Goal: Check status: Check status

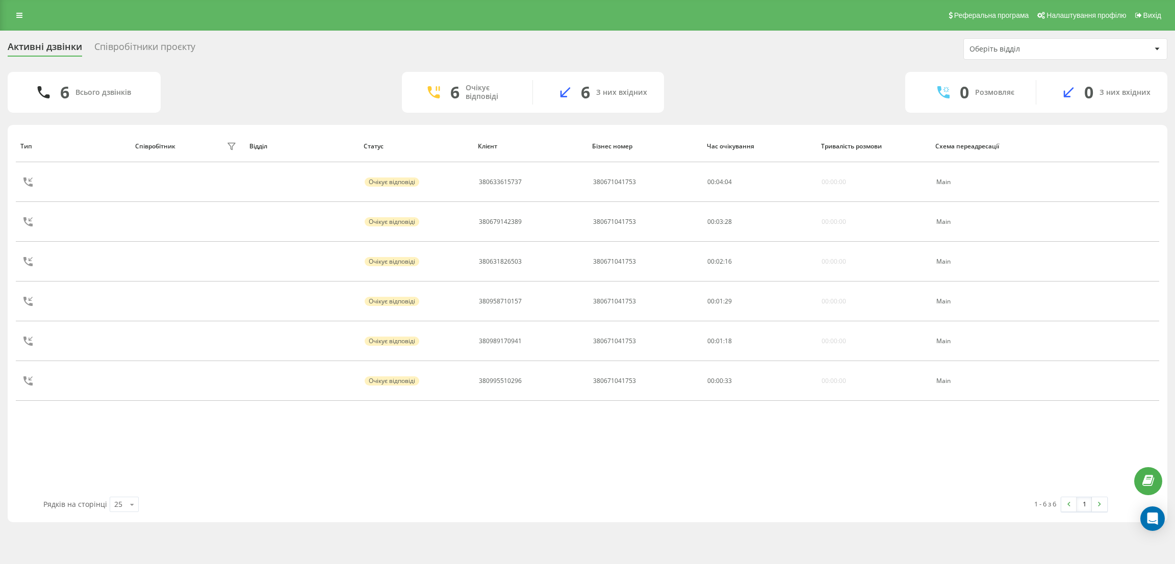
click at [520, 97] on div "6 Очікує відповіді" at bounding box center [467, 92] width 131 height 24
click at [521, 98] on div "6 Очікує відповіді" at bounding box center [467, 92] width 131 height 24
click at [523, 100] on div "6 Очікує відповіді" at bounding box center [467, 92] width 131 height 24
drag, startPoint x: 593, startPoint y: 91, endPoint x: 654, endPoint y: 95, distance: 61.3
click at [654, 95] on div "7 З них вхідних" at bounding box center [598, 92] width 131 height 24
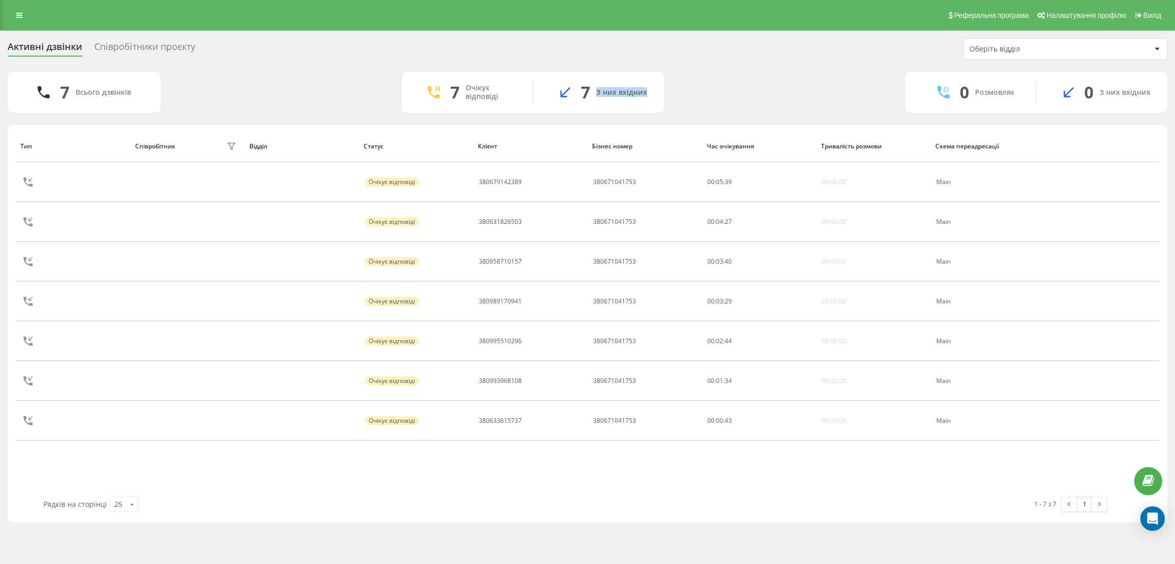
click at [654, 95] on div "7 З них вхідних" at bounding box center [598, 92] width 131 height 24
drag, startPoint x: 654, startPoint y: 95, endPoint x: 442, endPoint y: 81, distance: 213.1
click at [442, 81] on div "7 Очікує відповіді 7 З них вхідних" at bounding box center [533, 92] width 262 height 41
click at [460, 84] on div "7 Очікує відповіді" at bounding box center [467, 92] width 131 height 24
drag, startPoint x: 449, startPoint y: 90, endPoint x: 653, endPoint y: 90, distance: 204.0
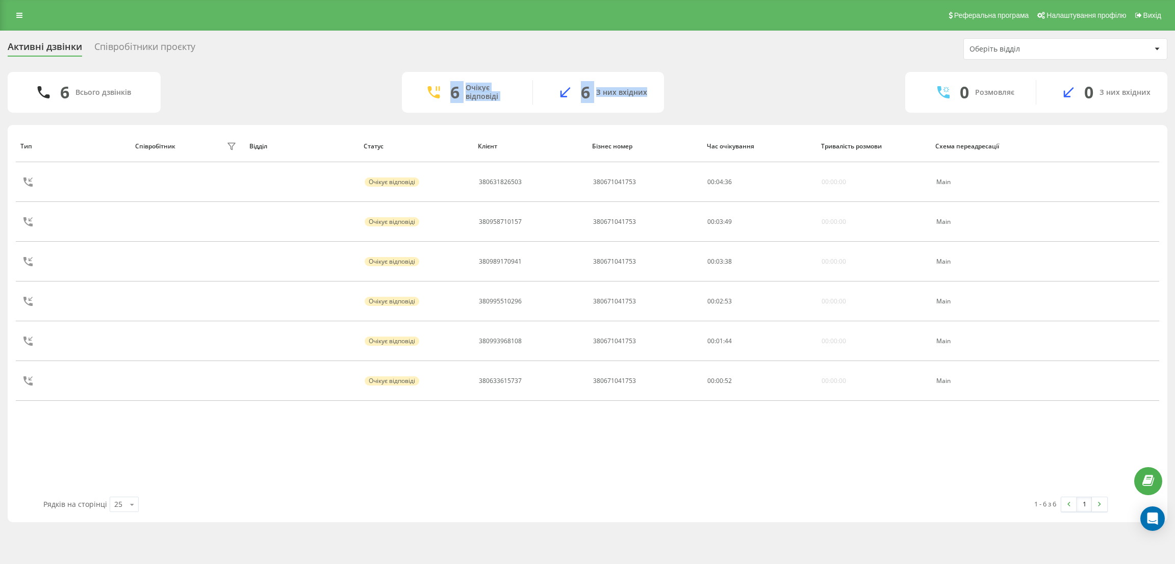
click at [653, 90] on div "6 Очікує відповіді 6 З них вхідних" at bounding box center [533, 92] width 262 height 41
click at [663, 90] on div "6 З них вхідних" at bounding box center [598, 92] width 131 height 24
click at [665, 95] on div "6 Всього дзвінків 6 Очікує відповіді 6 З них вхідних 0 Розмовляє 0 З них вхідних" at bounding box center [588, 92] width 1160 height 41
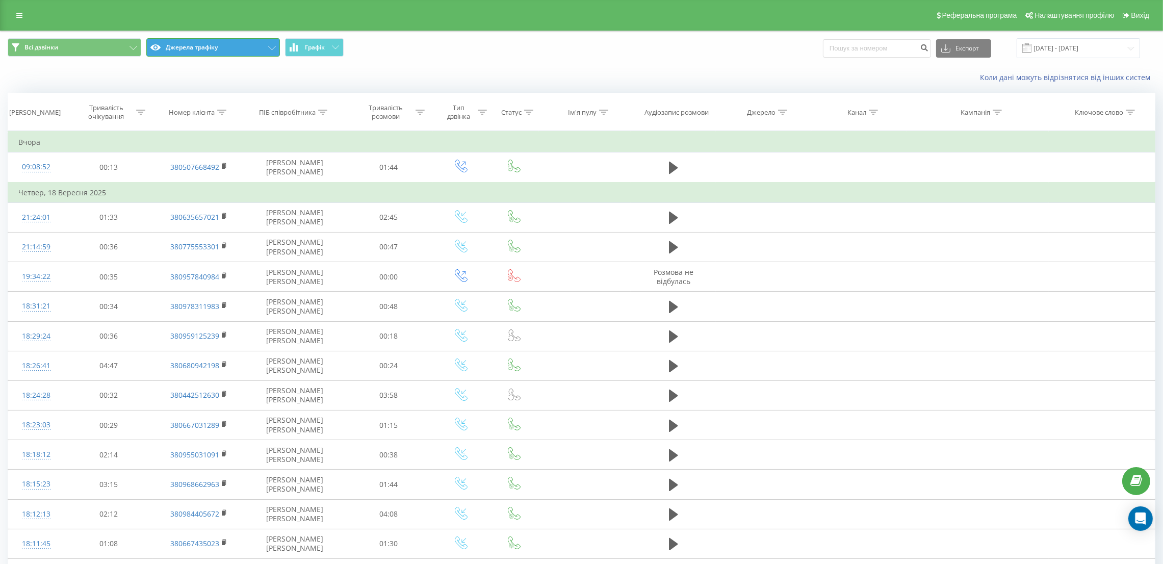
click at [230, 44] on button "Джерела трафіку" at bounding box center [213, 47] width 134 height 18
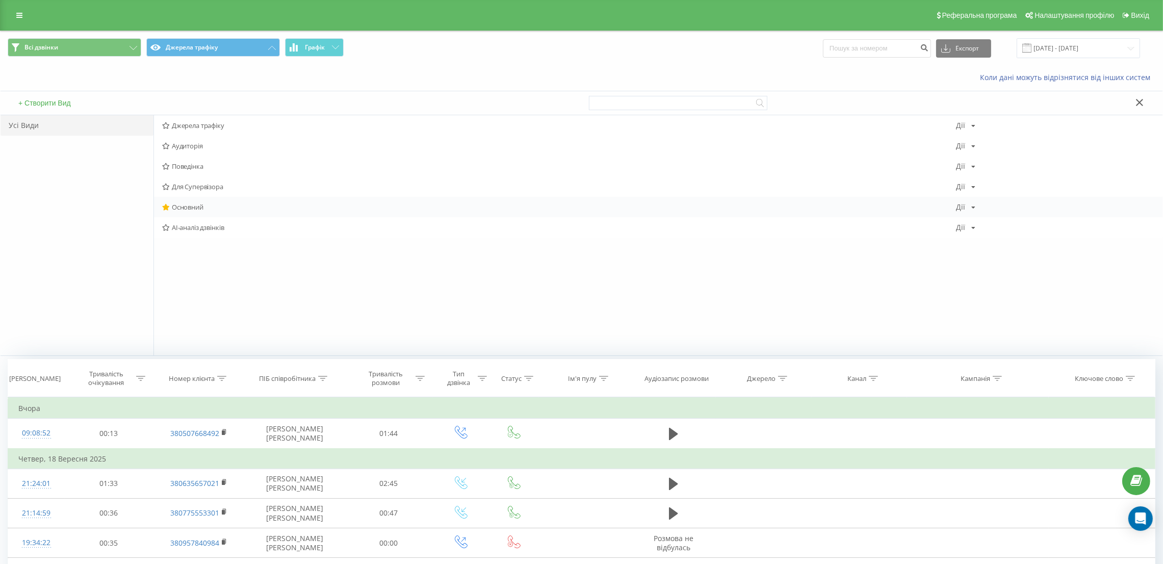
click at [183, 208] on span "Основний" at bounding box center [559, 206] width 794 height 7
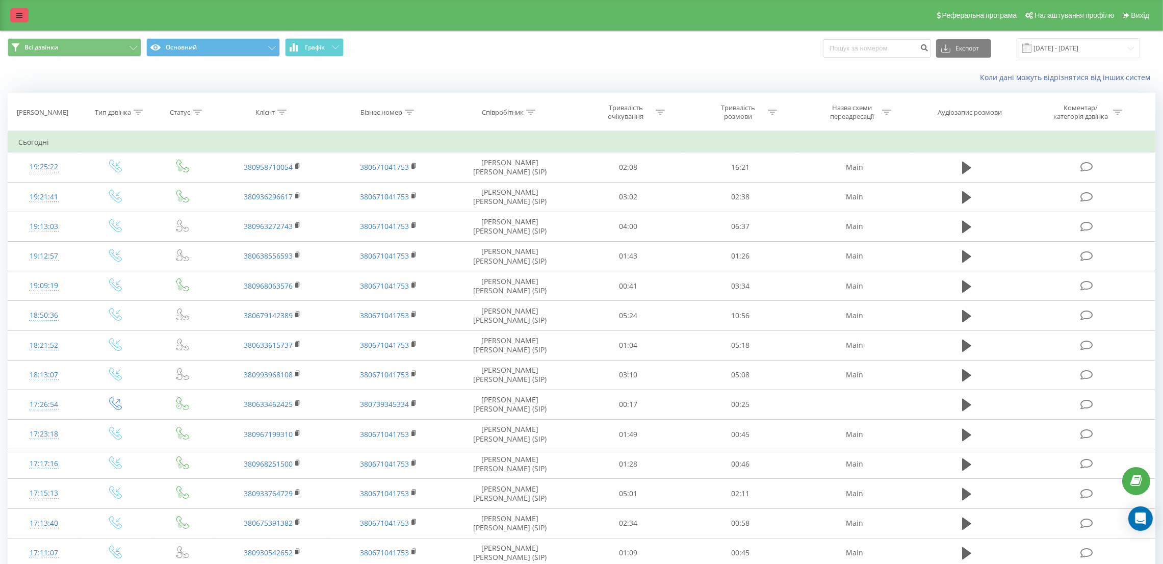
click at [25, 9] on link at bounding box center [19, 15] width 18 height 14
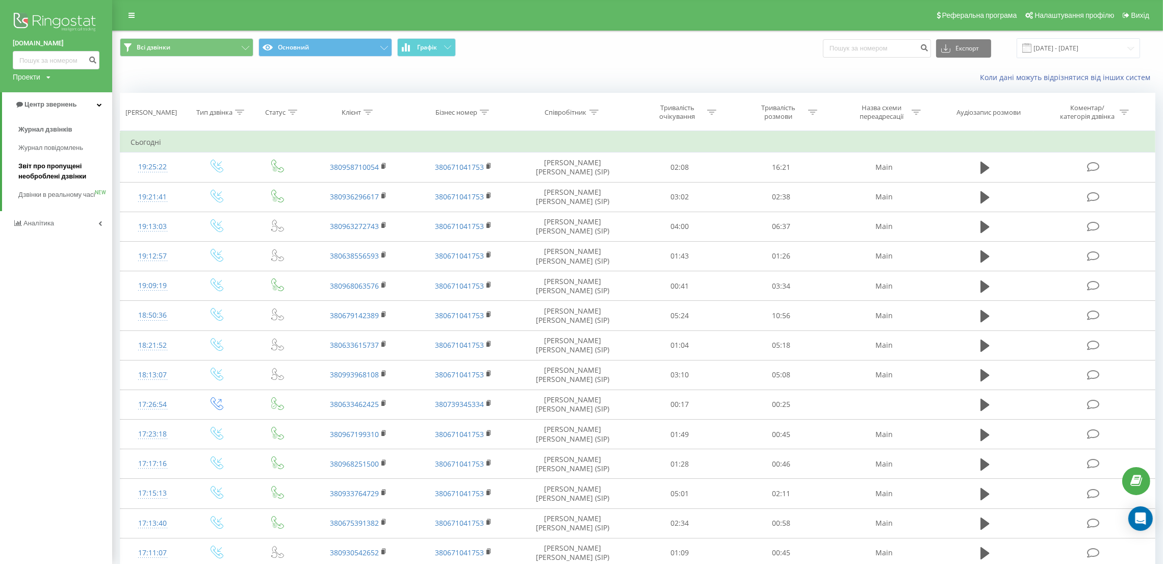
click at [45, 175] on span "Звіт про пропущені необроблені дзвінки" at bounding box center [62, 171] width 89 height 20
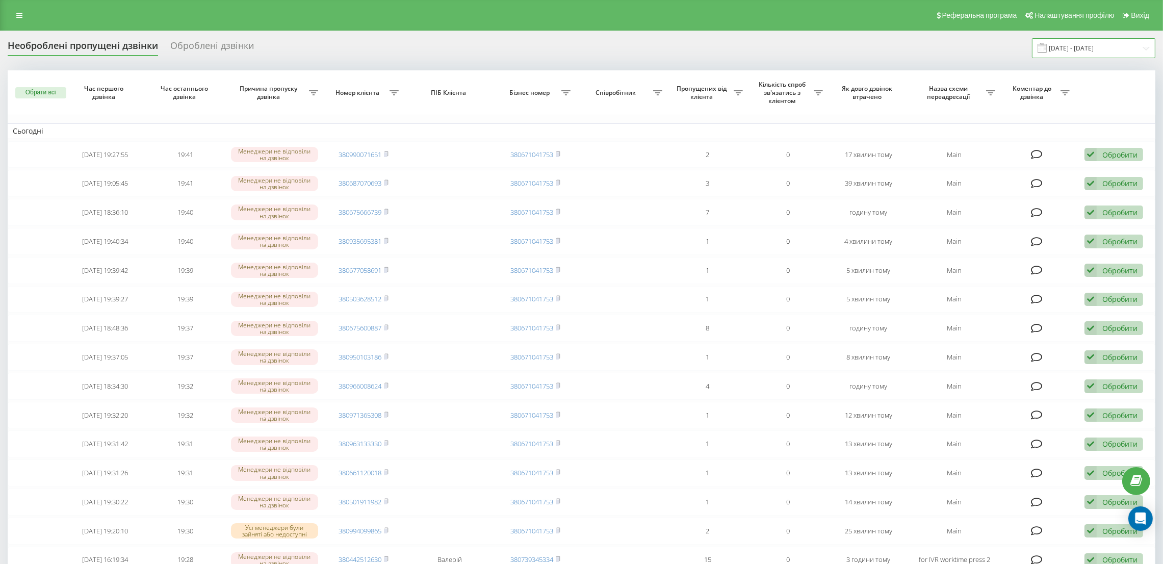
click at [1075, 47] on input "20.08.2025 - 20.09.2025" at bounding box center [1093, 48] width 123 height 20
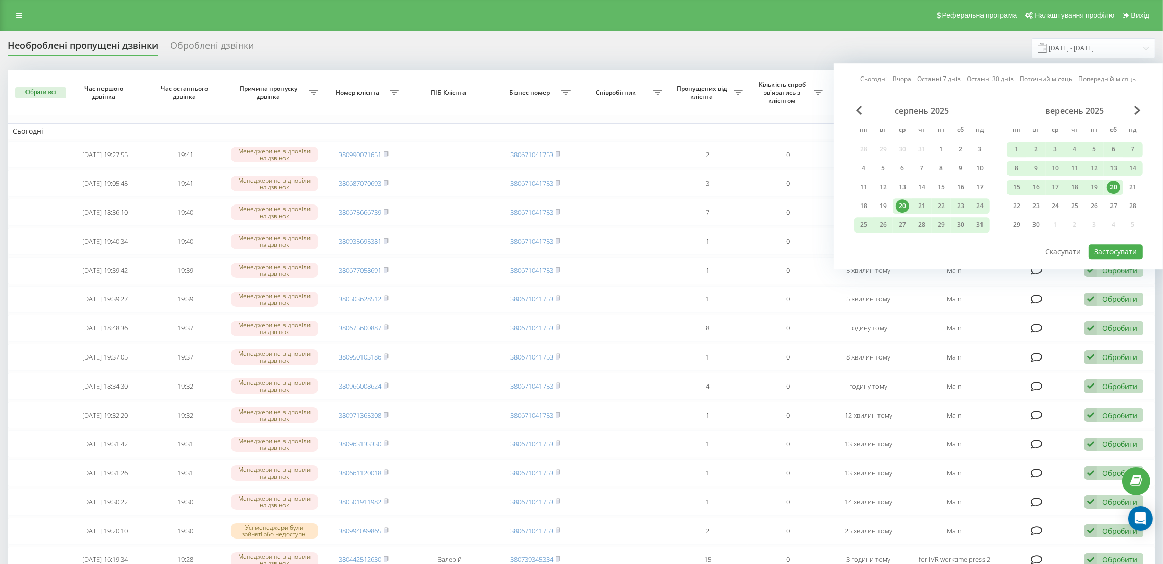
click at [1111, 188] on div "20" at bounding box center [1113, 187] width 13 height 13
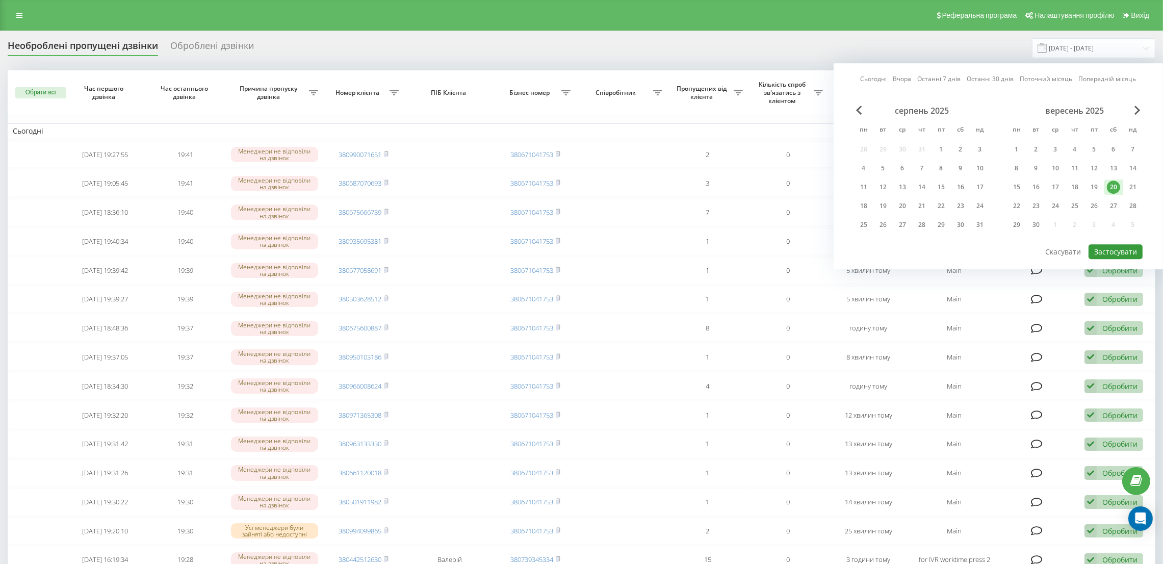
click at [1119, 244] on button "Застосувати" at bounding box center [1116, 251] width 54 height 15
type input "20.09.2025 - 20.09.2025"
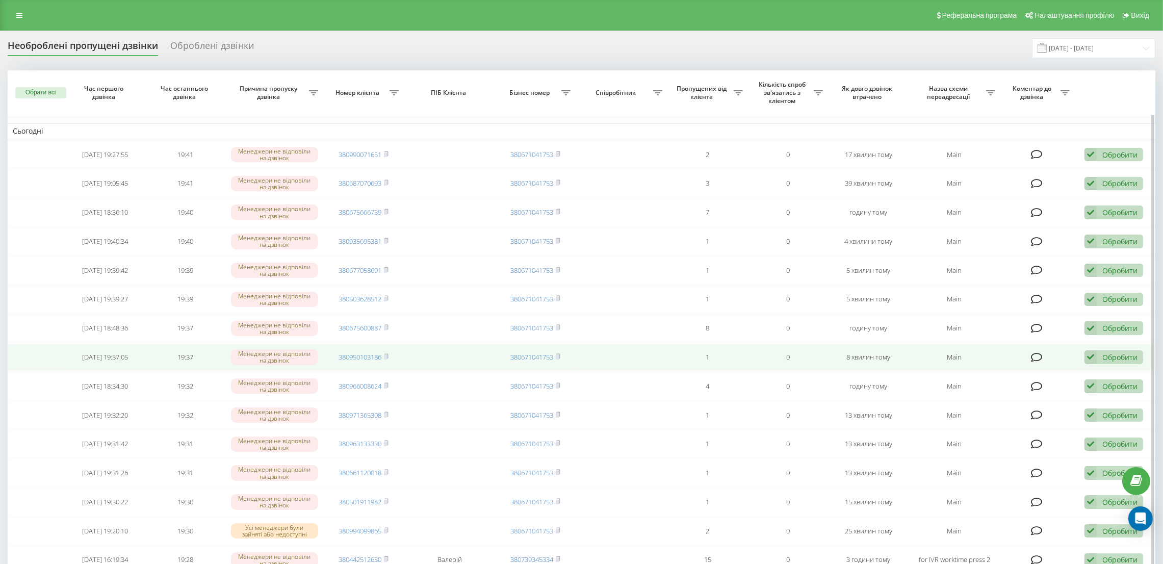
scroll to position [460, 0]
